Goal: Information Seeking & Learning: Find specific page/section

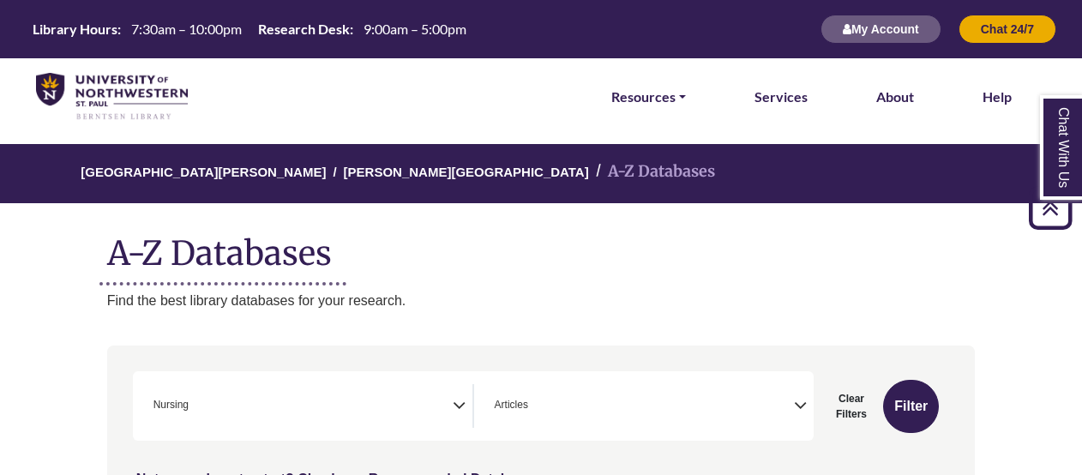
select select "*****"
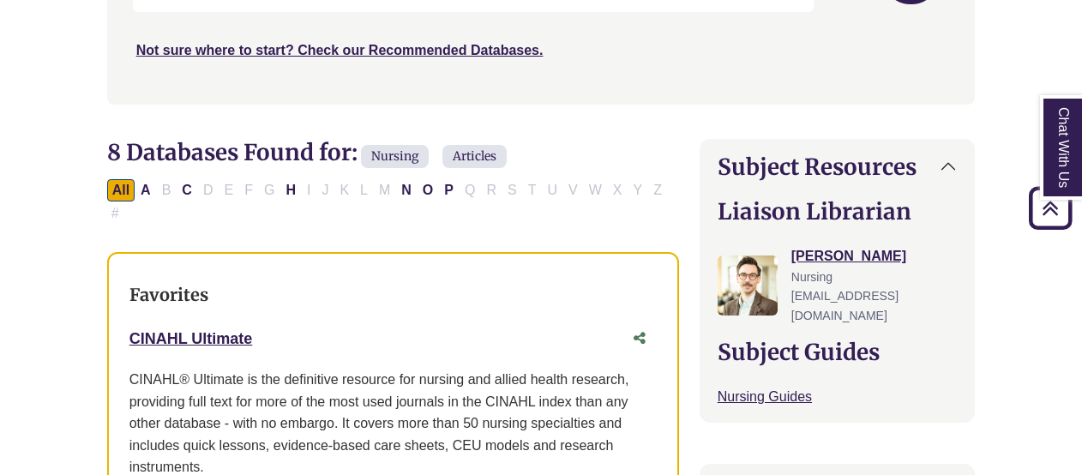
scroll to position [574, 0]
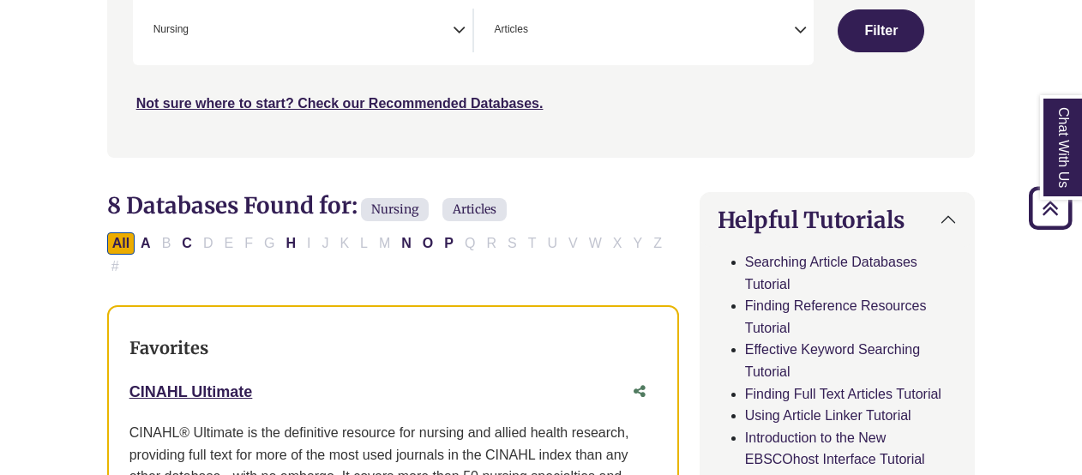
scroll to position [343, 0]
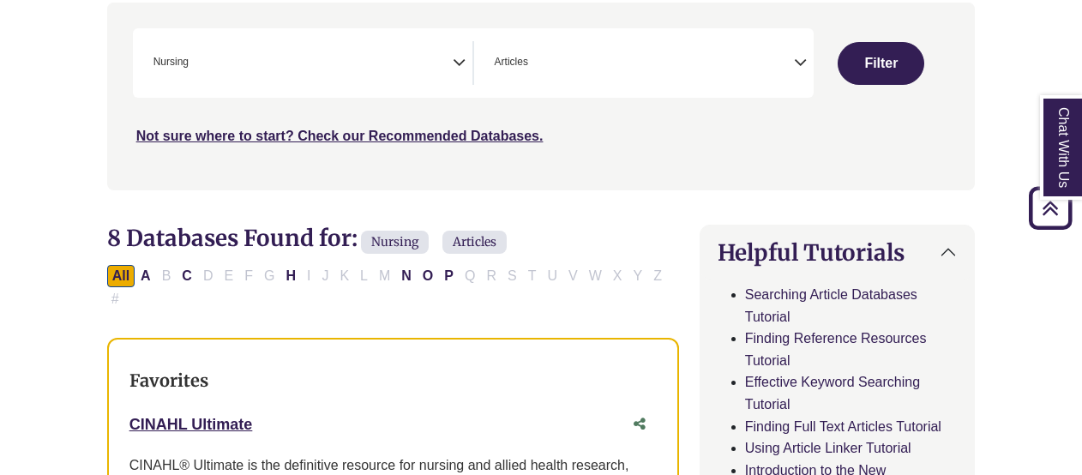
select select "Database Subject Filter"
select select "Database Types Filter"
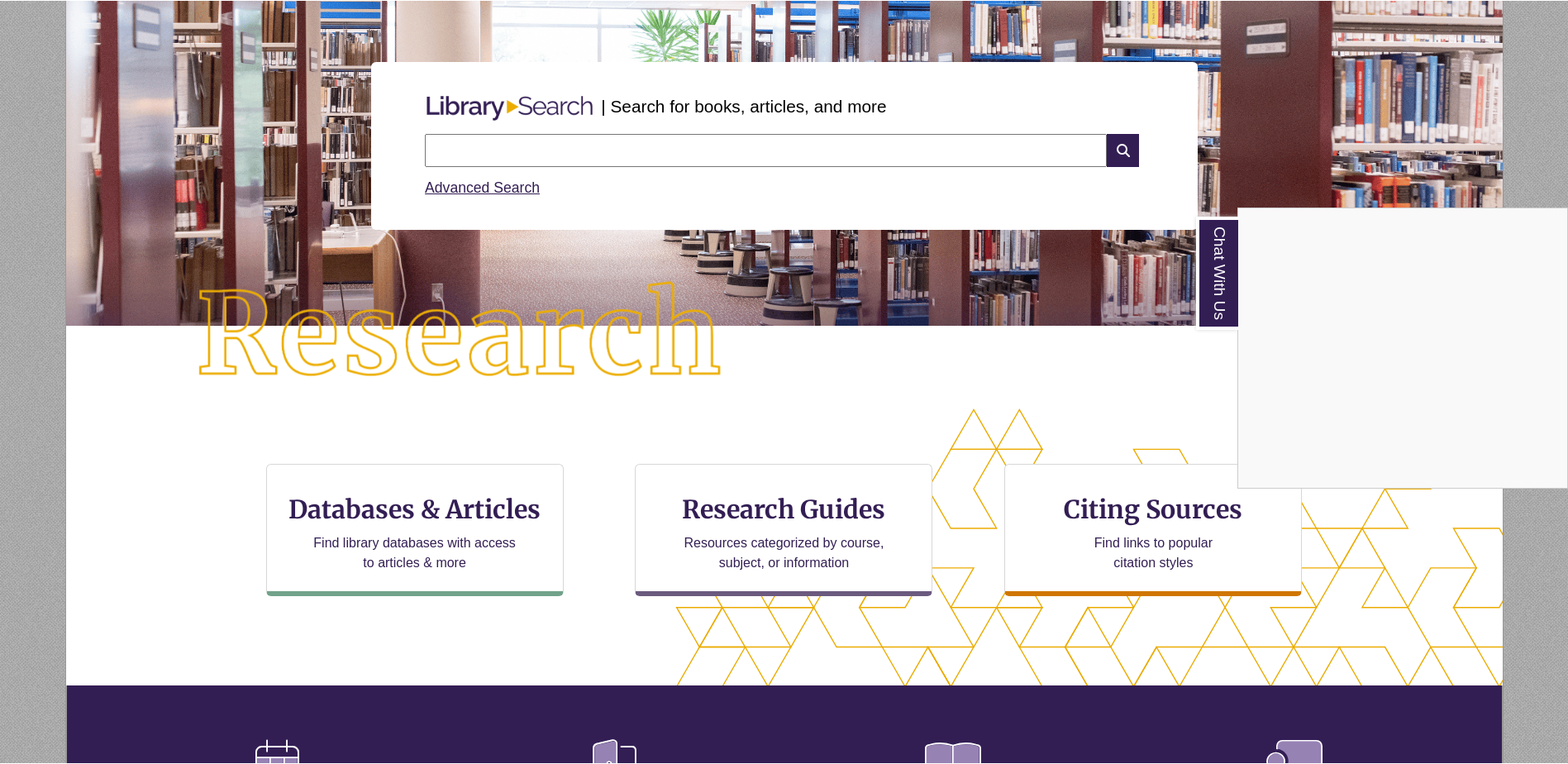
scroll to position [9, 9]
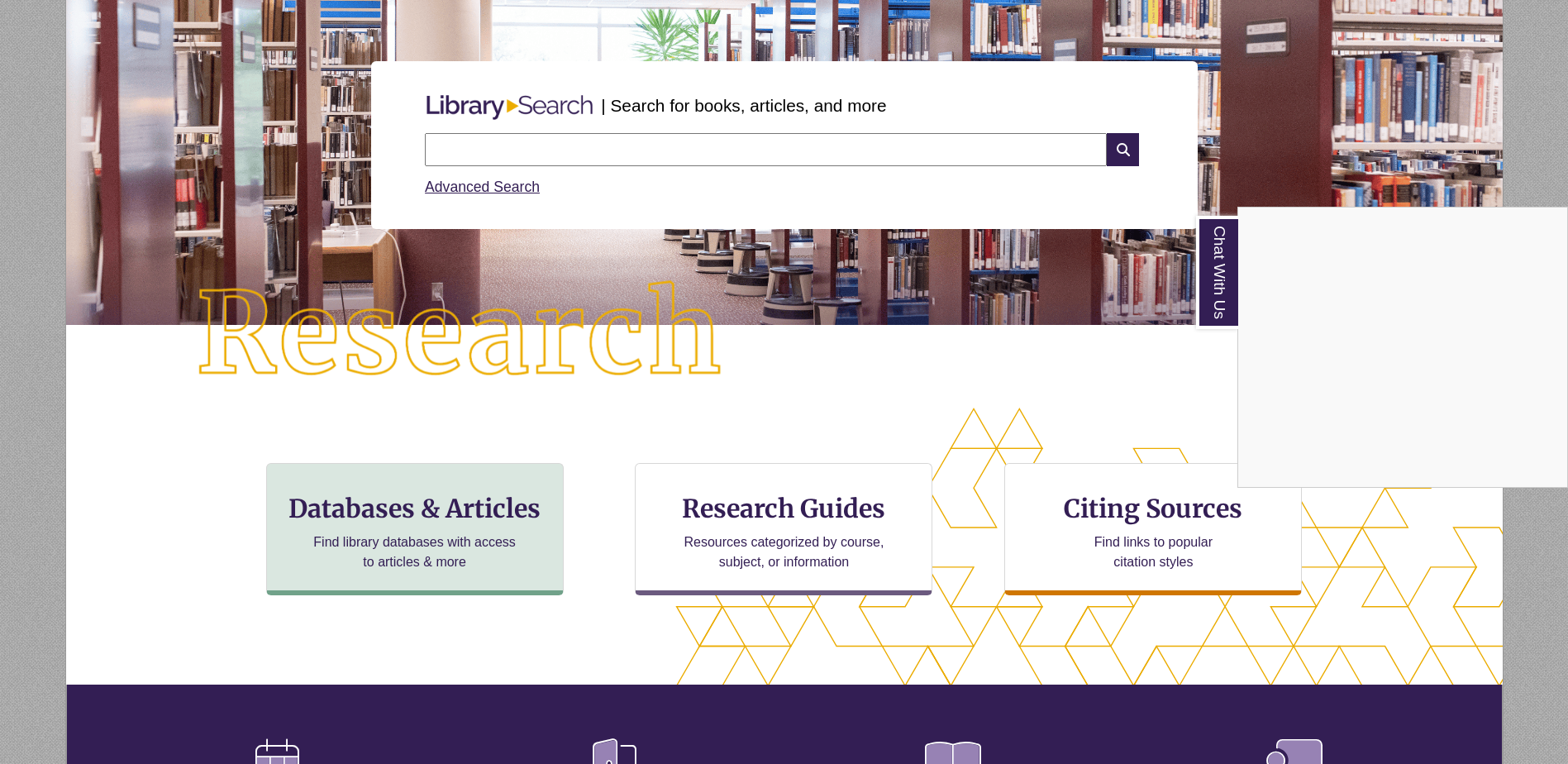
drag, startPoint x: 448, startPoint y: 549, endPoint x: 472, endPoint y: 507, distance: 48.4
click at [452, 465] on div "Chat With Us" at bounding box center [784, 382] width 1568 height 764
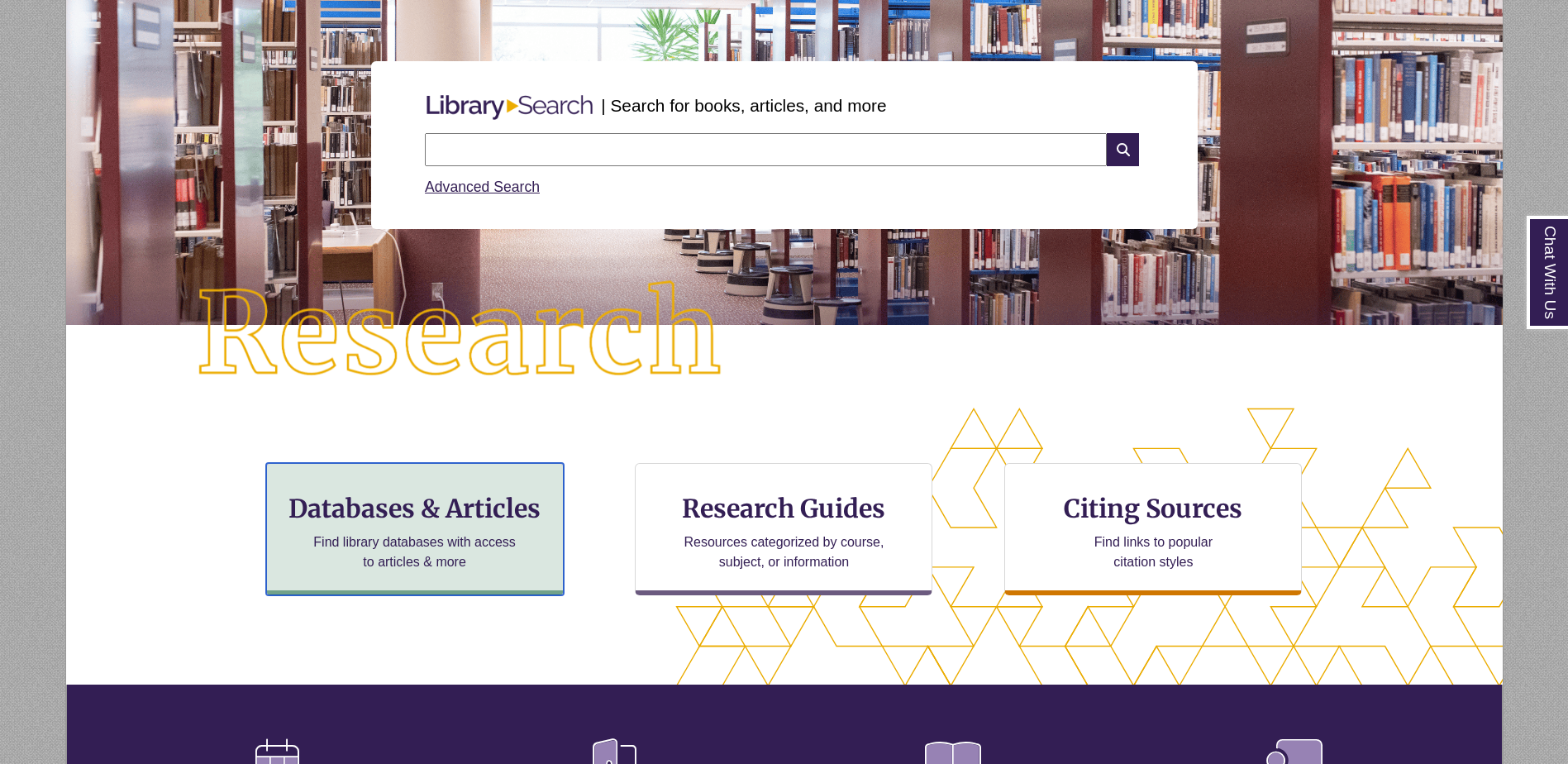
click at [370, 465] on h3 "Databases & Articles" at bounding box center [415, 508] width 270 height 32
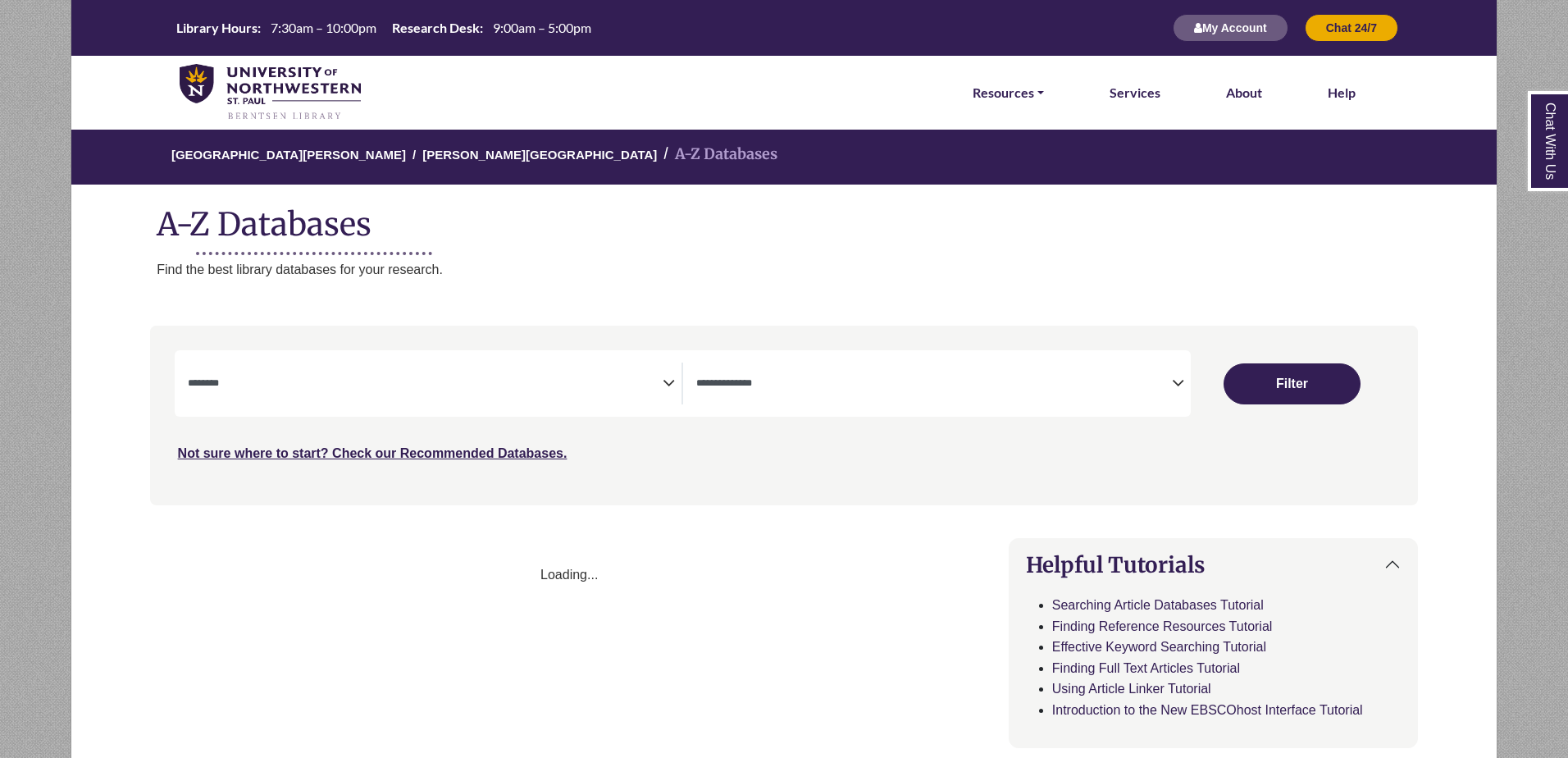
select select "Database Subject Filter"
select select "Database Types Filter"
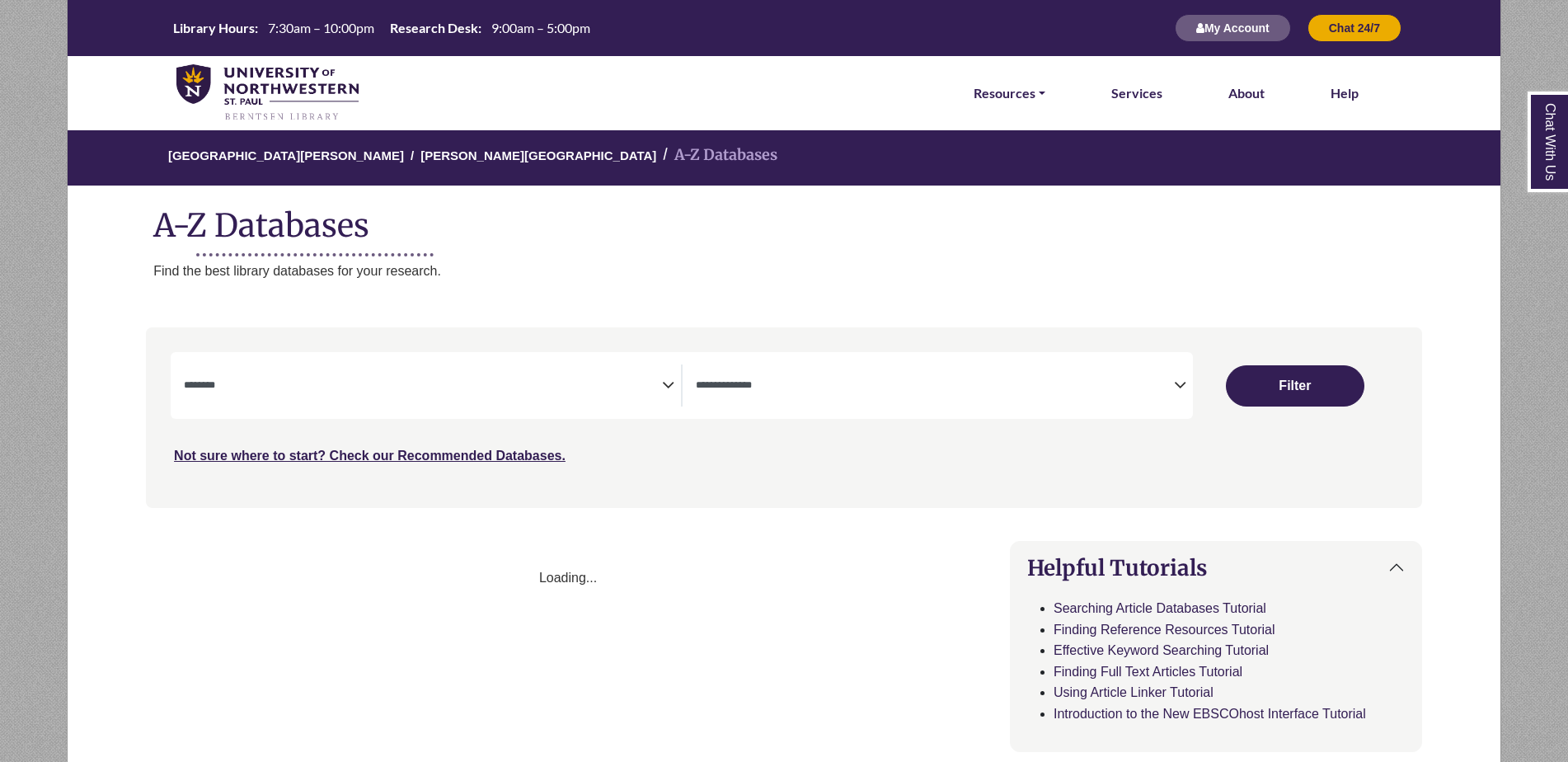
select select "Database Subject Filter"
select select "Database Types Filter"
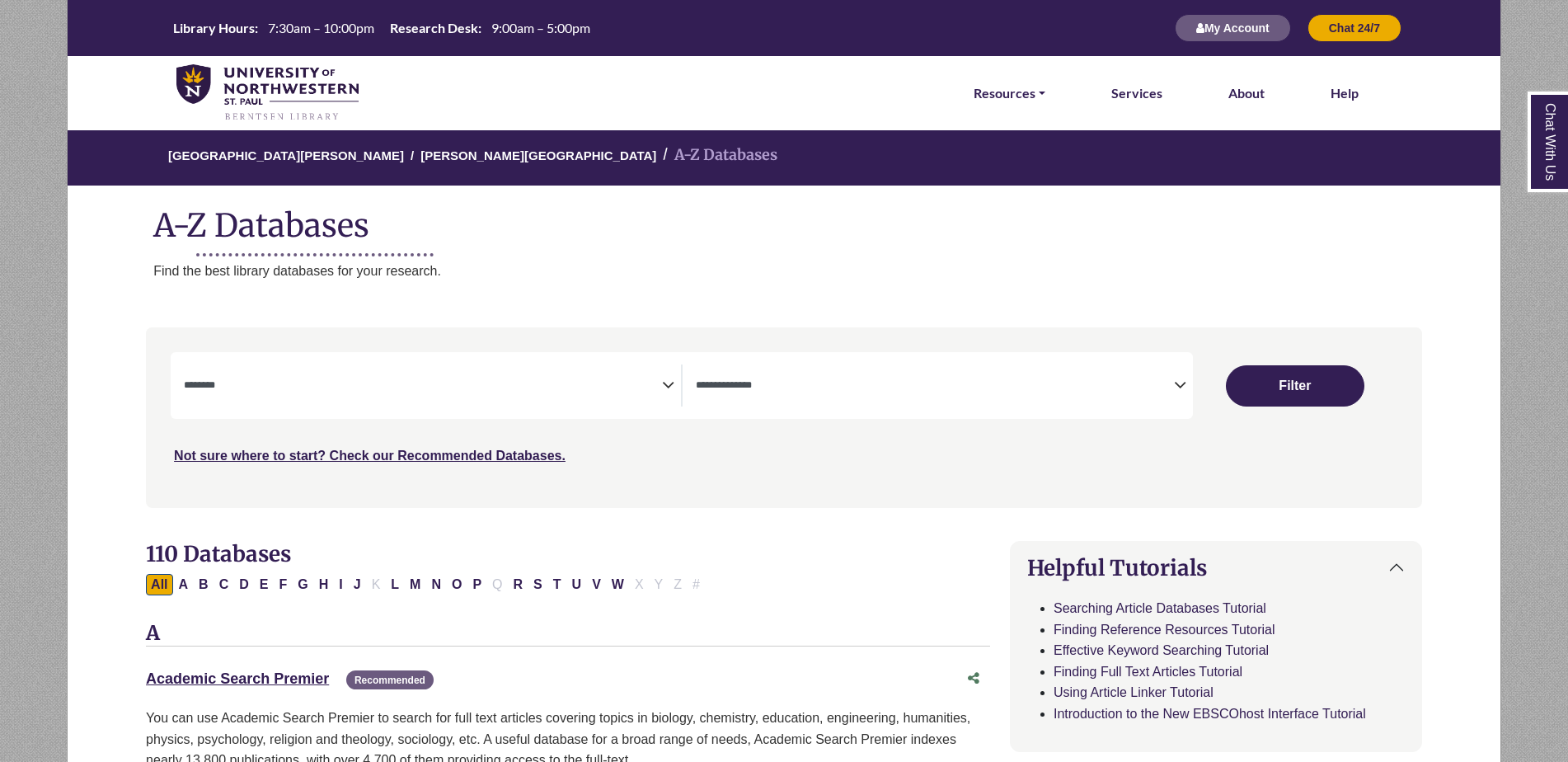
click at [666, 381] on icon "Search filters" at bounding box center [668, 382] width 12 height 25
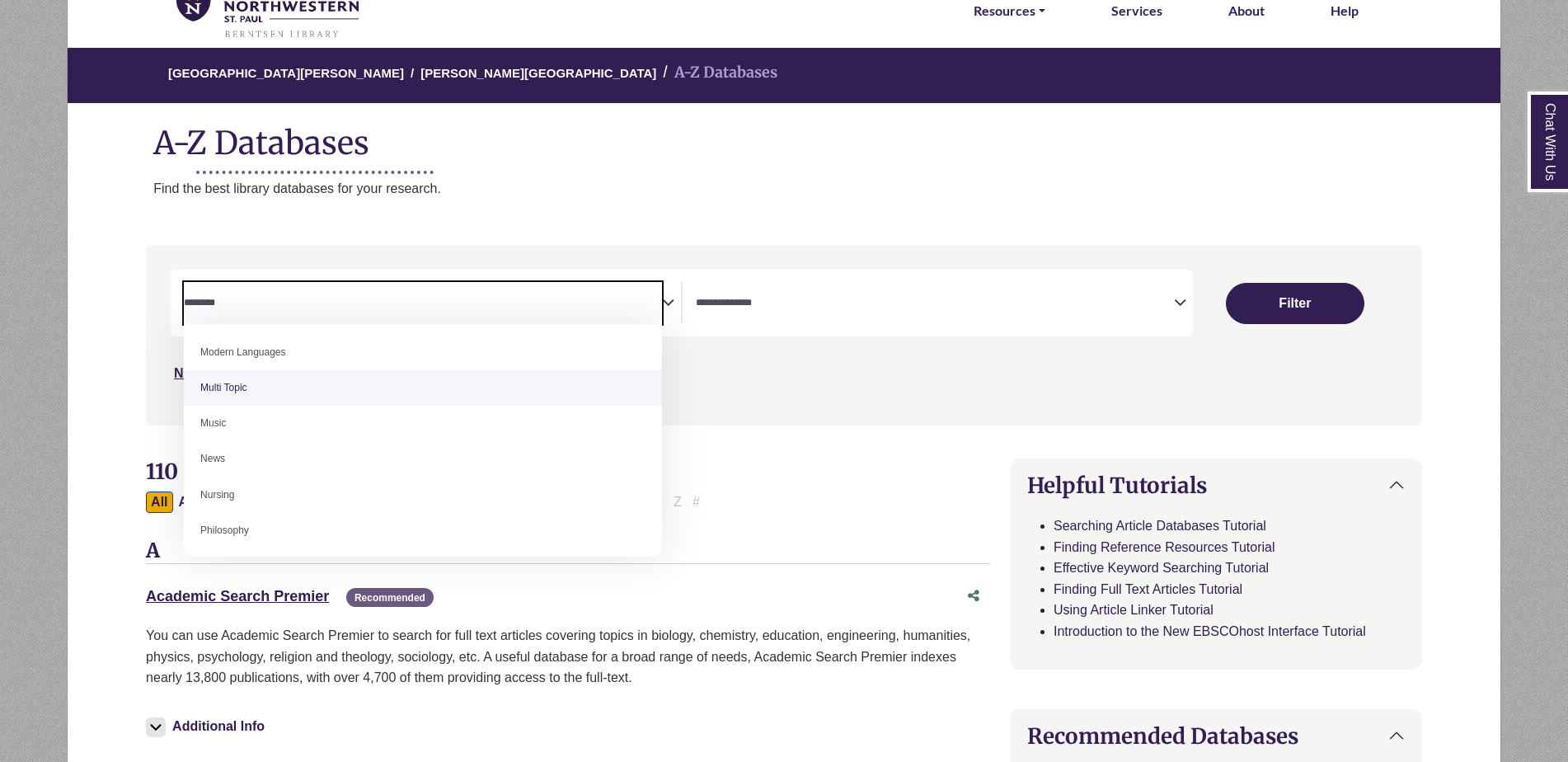
scroll to position [1071, 0]
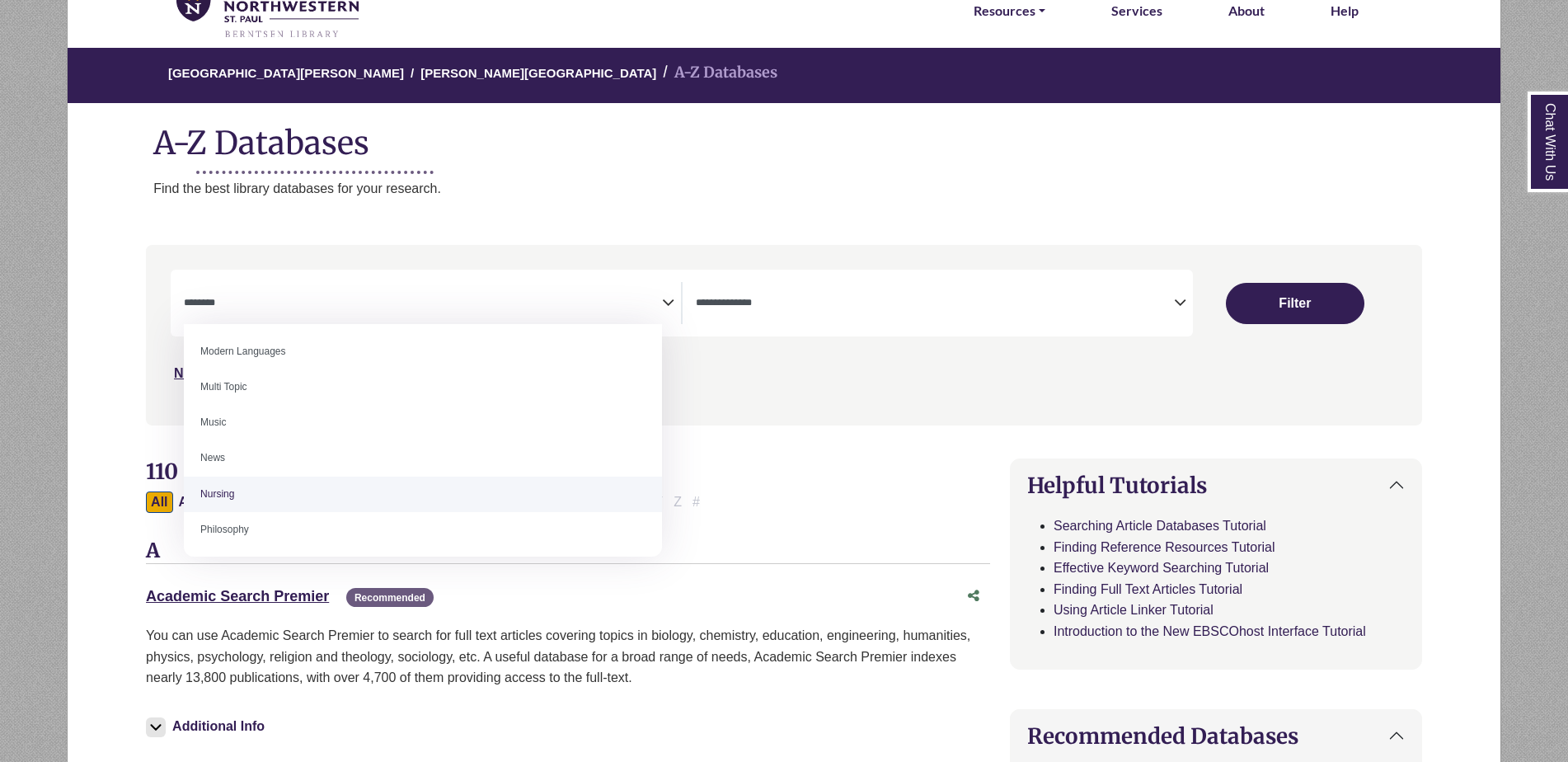
drag, startPoint x: 282, startPoint y: 507, endPoint x: 284, endPoint y: 499, distance: 8.2
select select "*****"
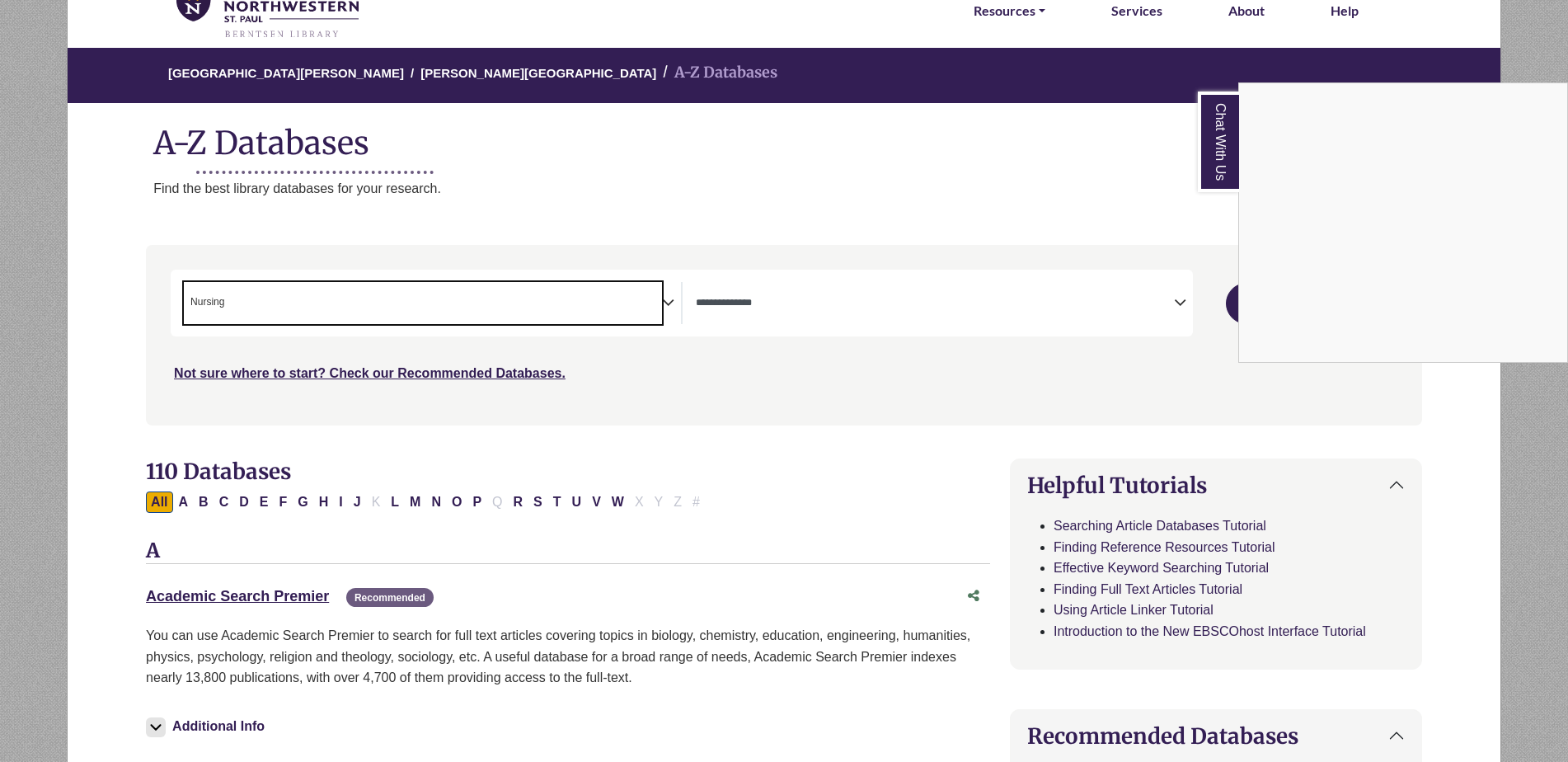
click at [1171, 304] on div "Chat With Us" at bounding box center [784, 381] width 1568 height 762
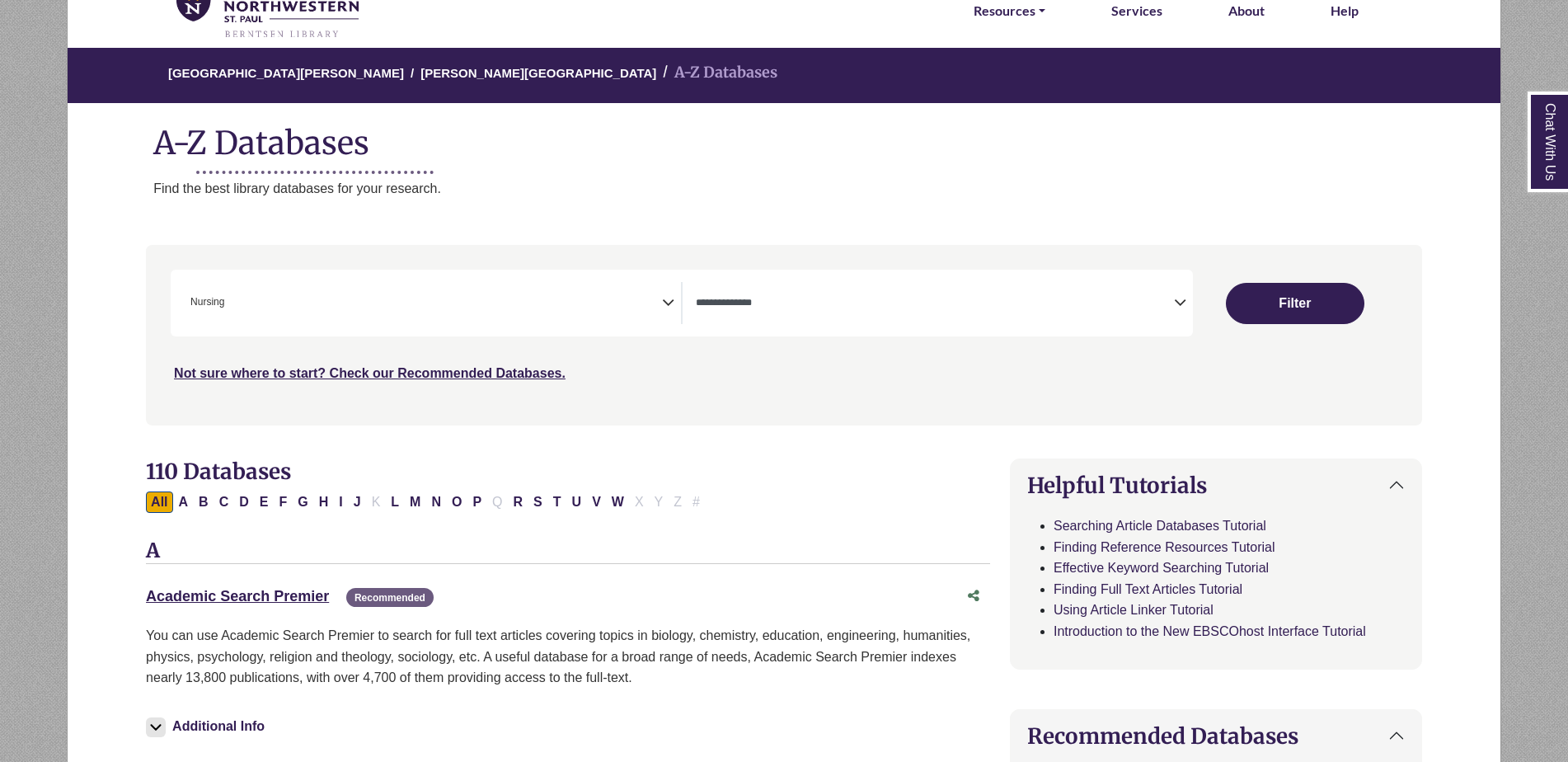
click at [1184, 303] on icon "Search filters" at bounding box center [1180, 300] width 12 height 25
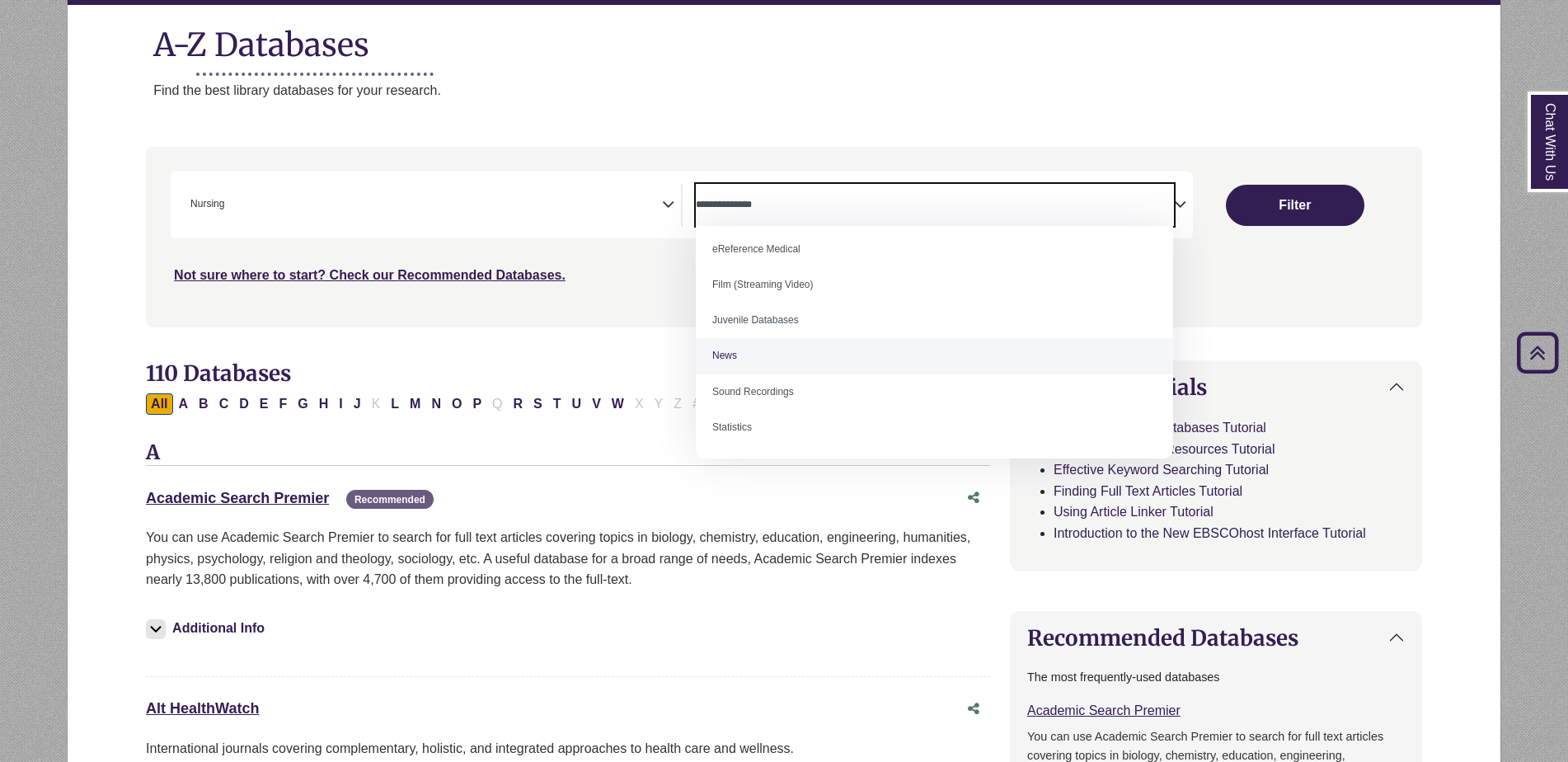
scroll to position [165, 0]
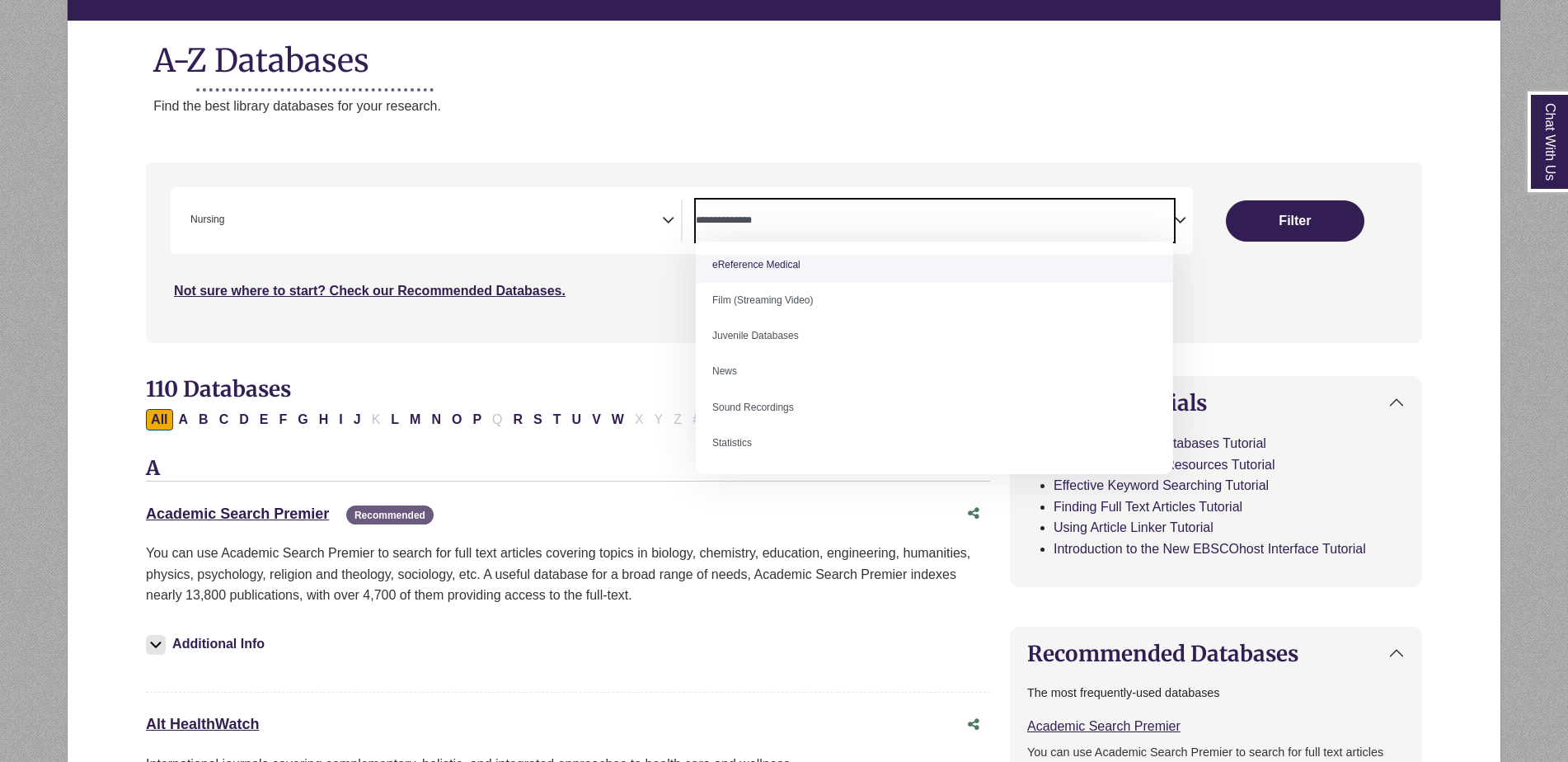
click at [793, 229] on textarea "Search" at bounding box center [934, 222] width 478 height 13
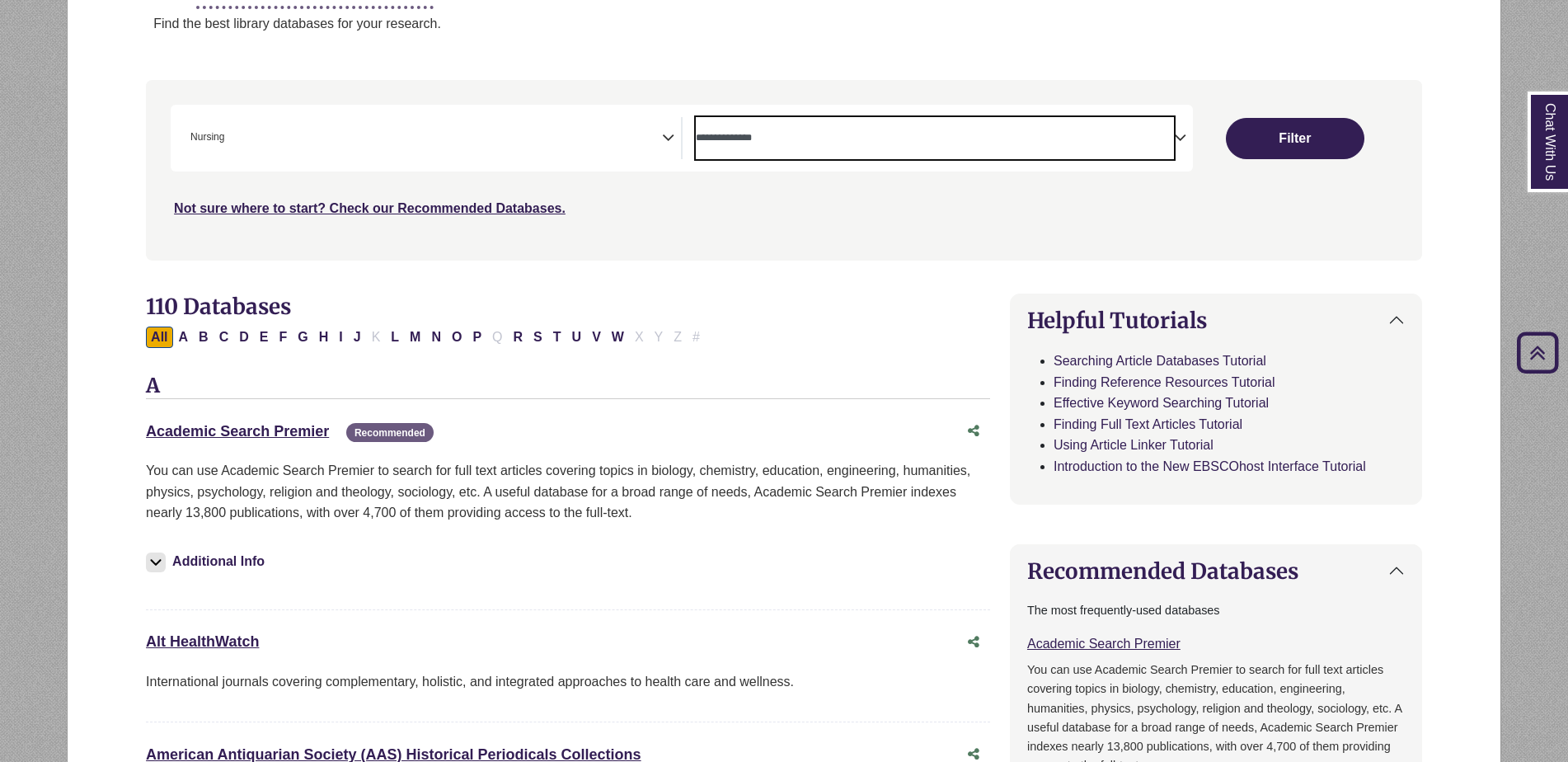
scroll to position [0, 0]
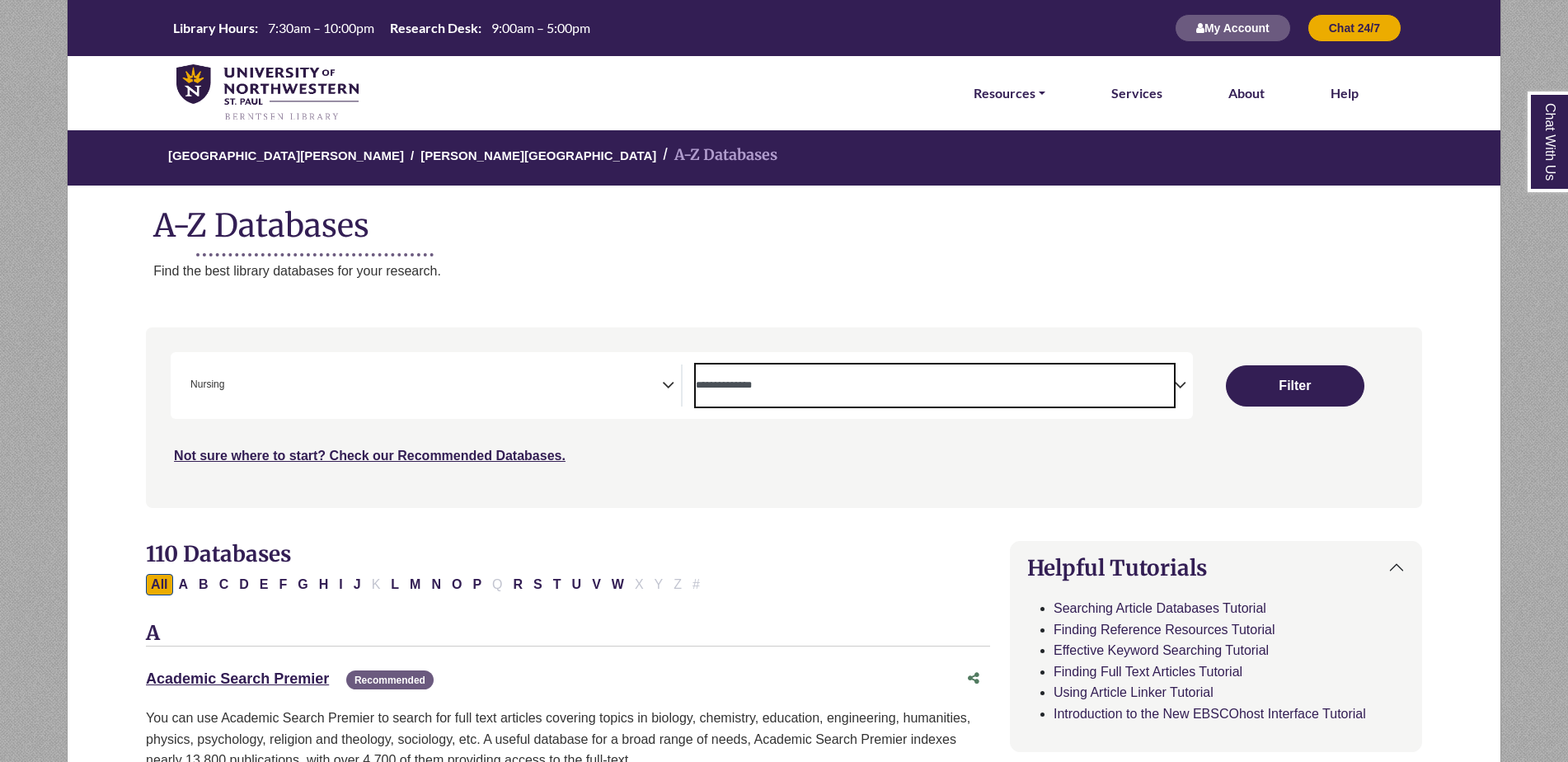
click at [918, 398] on span "Search filters" at bounding box center [934, 385] width 478 height 42
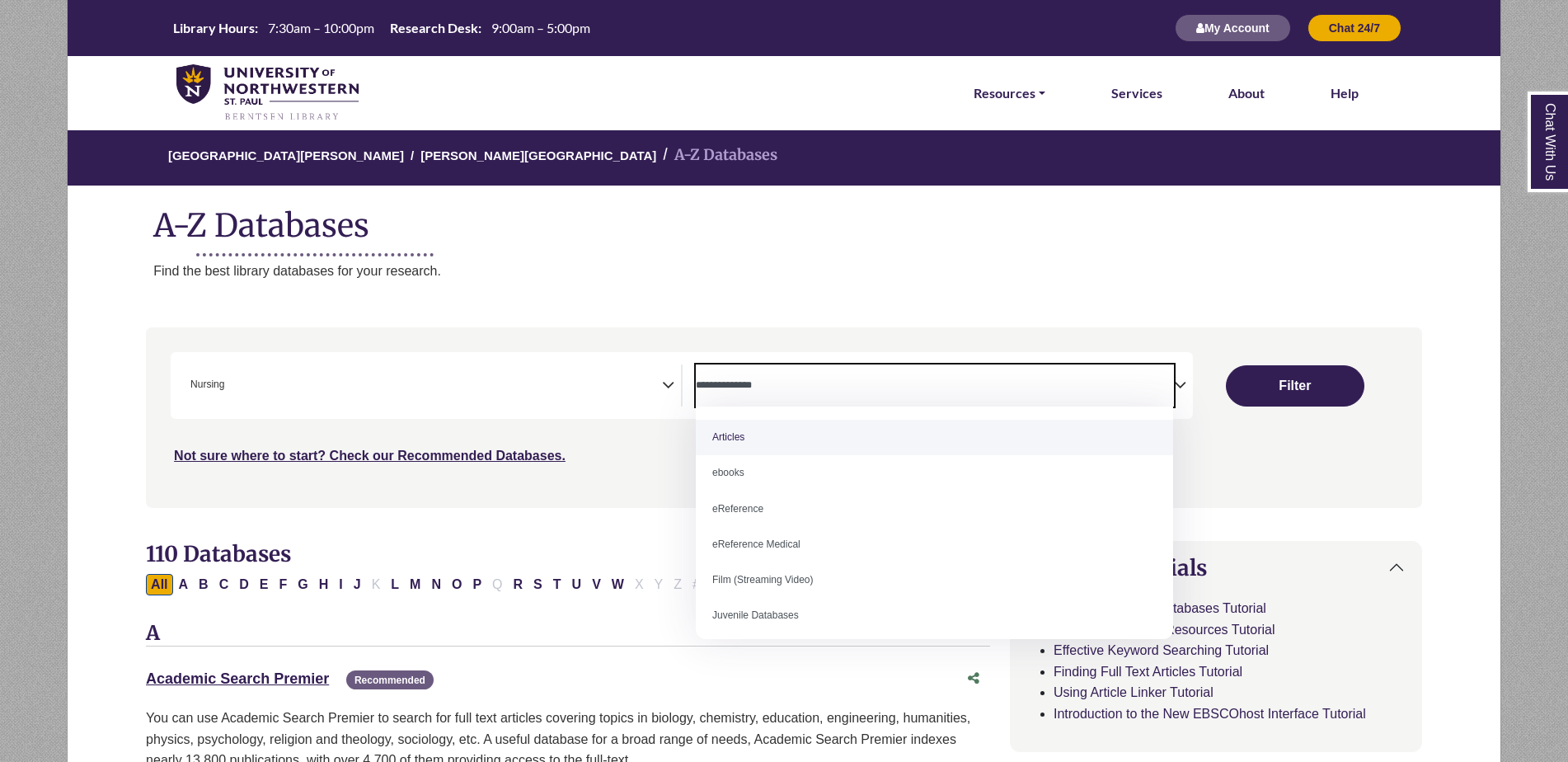
click at [889, 375] on span "Search filters" at bounding box center [934, 385] width 478 height 42
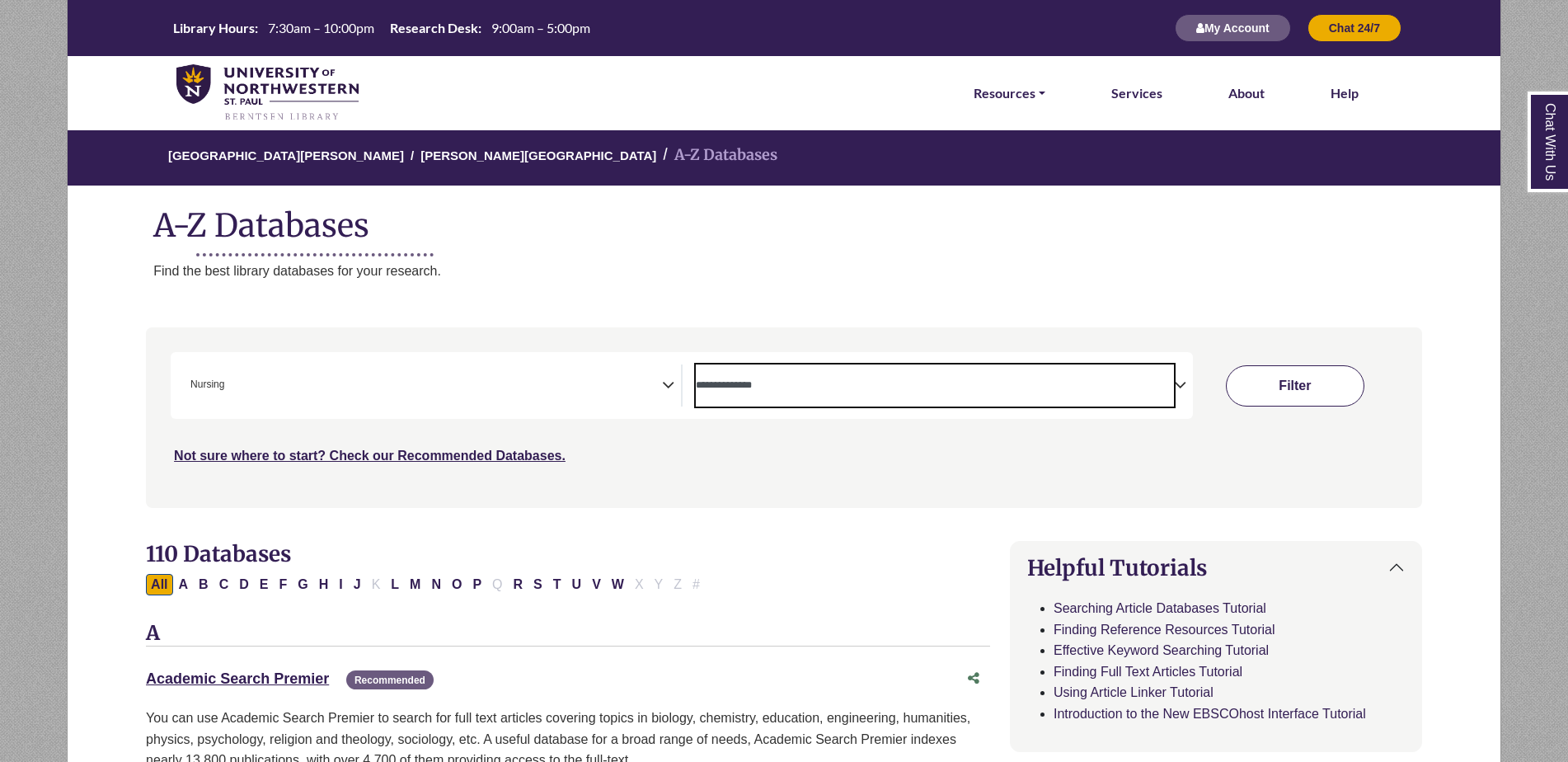
click at [1329, 395] on button "Filter" at bounding box center [1295, 385] width 138 height 41
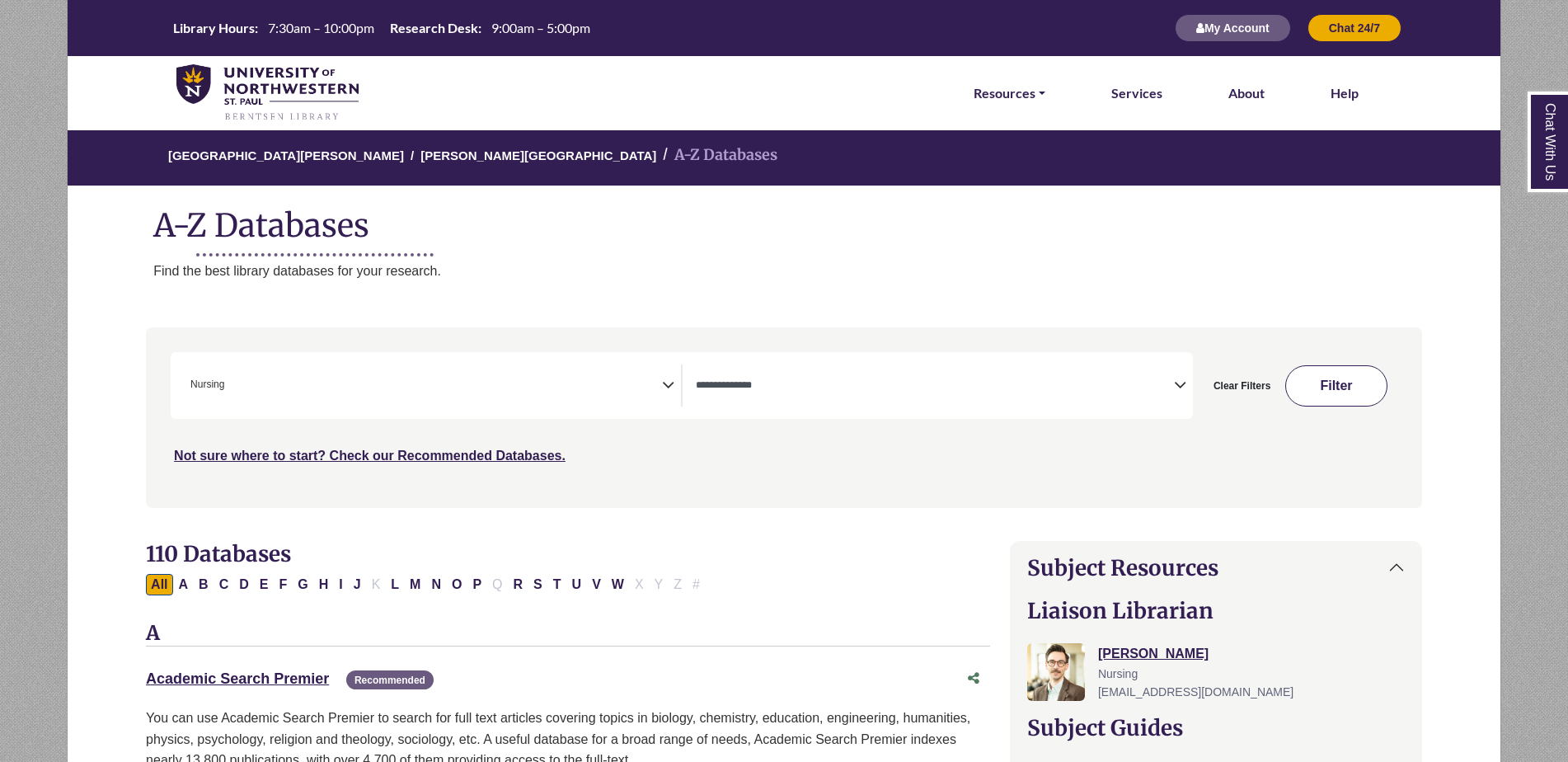
select select "Database Types Filter"
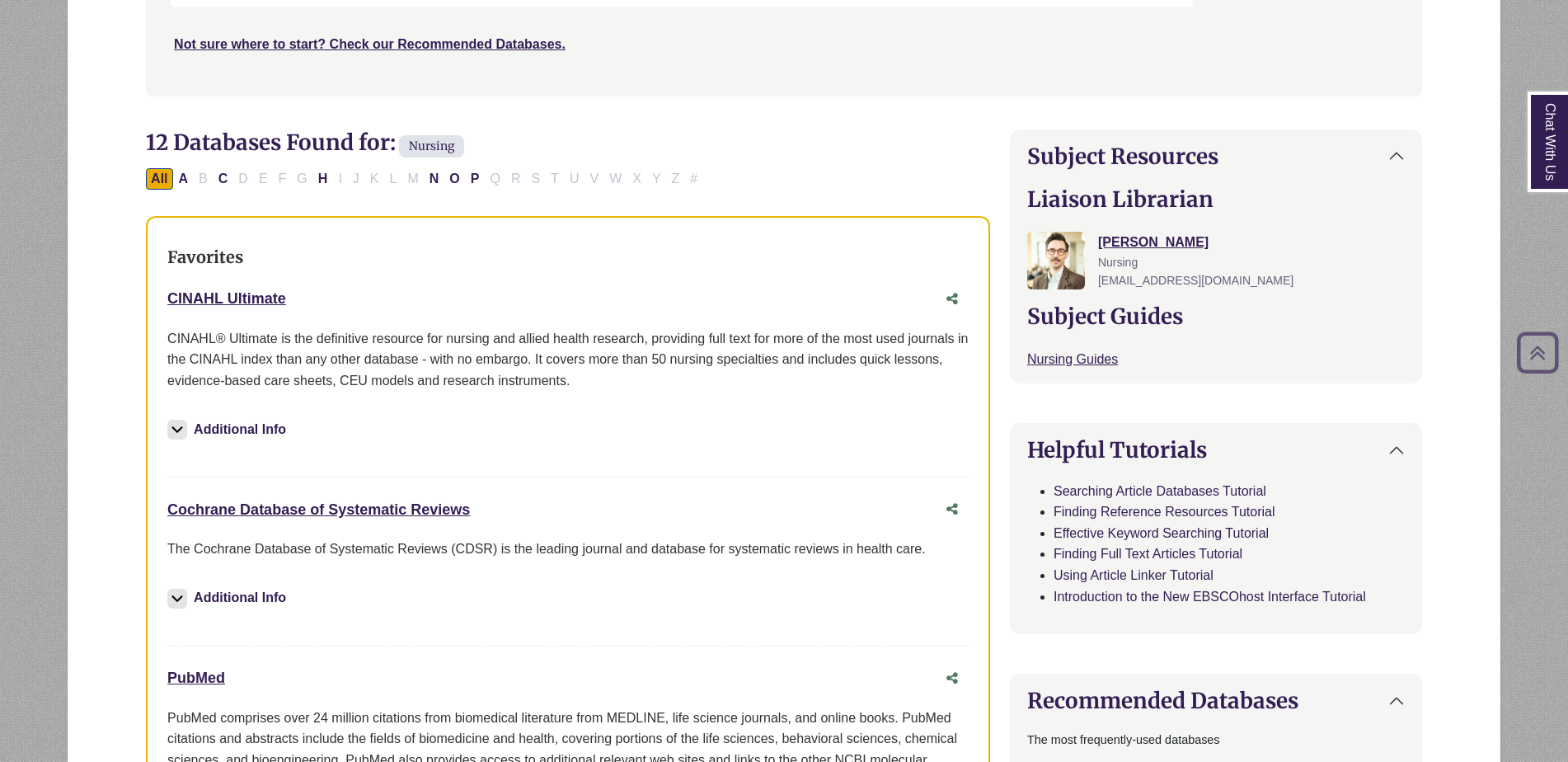
scroll to position [412, 0]
click at [248, 504] on link "Cochrane Database of Systematic Reviews This link opens in a new window" at bounding box center [318, 508] width 303 height 16
